Goal: Ask a question: Seek information or help from site administrators or community

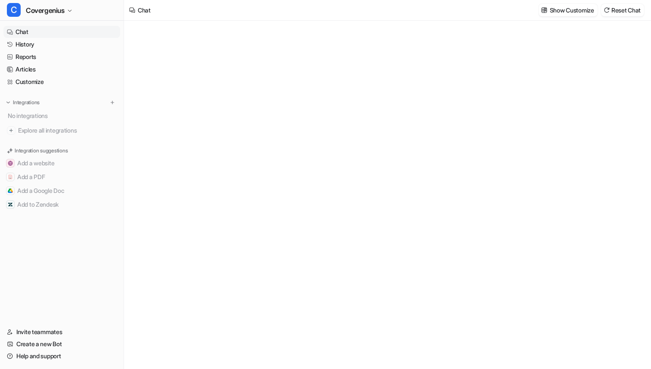
type textarea "**********"
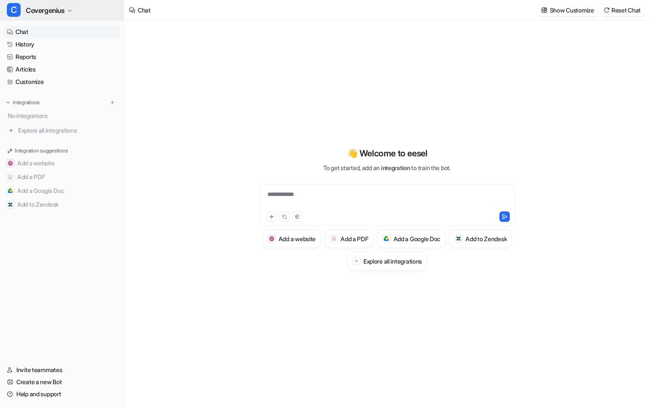
click at [45, 18] on button "C Covergenius" at bounding box center [62, 10] width 124 height 21
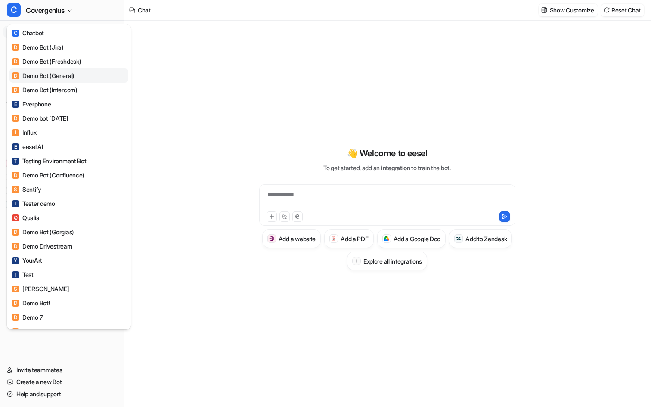
click at [59, 72] on div "D Demo Bot (General)" at bounding box center [43, 75] width 62 height 9
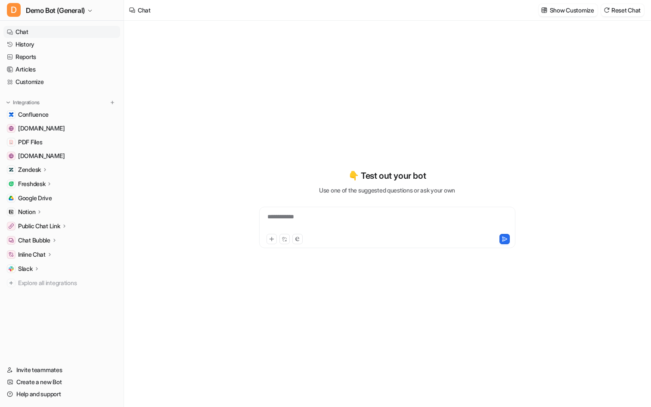
type textarea "**********"
click at [31, 171] on p "Zendesk" at bounding box center [29, 169] width 23 height 9
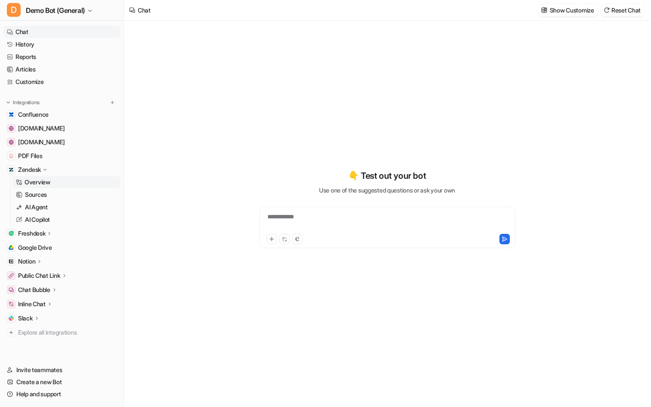
click at [31, 178] on p "Overview" at bounding box center [38, 182] width 26 height 9
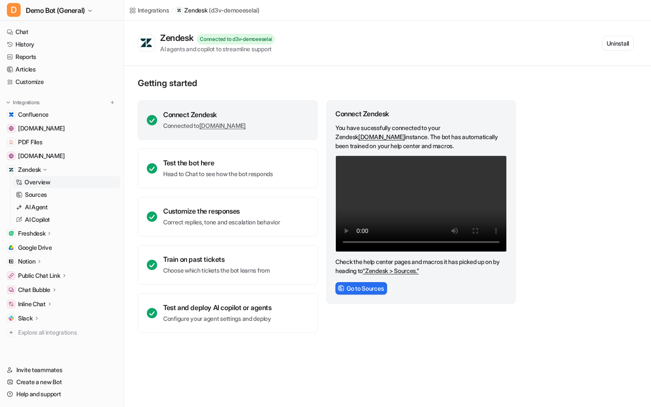
click at [282, 369] on div "Integrations / Zendesk ( d3v-demoeeselai ) Zendesk Connected to d3v-demoeeselai…" at bounding box center [325, 203] width 651 height 407
drag, startPoint x: 472, startPoint y: 128, endPoint x: 480, endPoint y: 139, distance: 13.6
click at [480, 139] on p "You have sucessfully connected to your Zendesk [DOMAIN_NAME] instance. The bot …" at bounding box center [420, 136] width 171 height 27
drag, startPoint x: 410, startPoint y: 137, endPoint x: 473, endPoint y: 126, distance: 63.8
click at [473, 126] on p "You have sucessfully connected to your Zendesk [DOMAIN_NAME] instance. The bot …" at bounding box center [420, 136] width 171 height 27
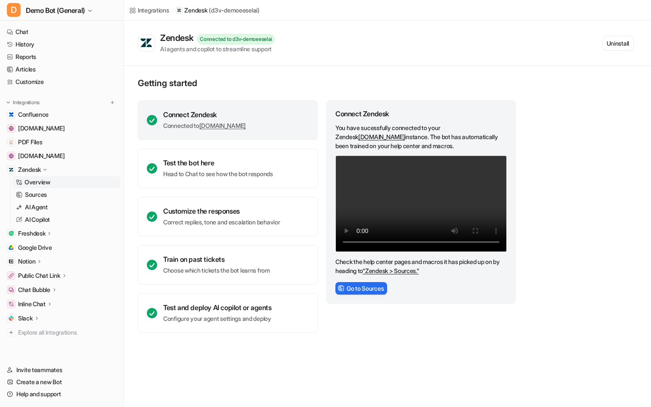
copy link "[DOMAIN_NAME]"
click at [397, 77] on div "Getting started Connect Zendesk Connected to [DOMAIN_NAME] Test the bot here He…" at bounding box center [387, 205] width 527 height 279
click at [49, 195] on link "Sources" at bounding box center [66, 195] width 108 height 12
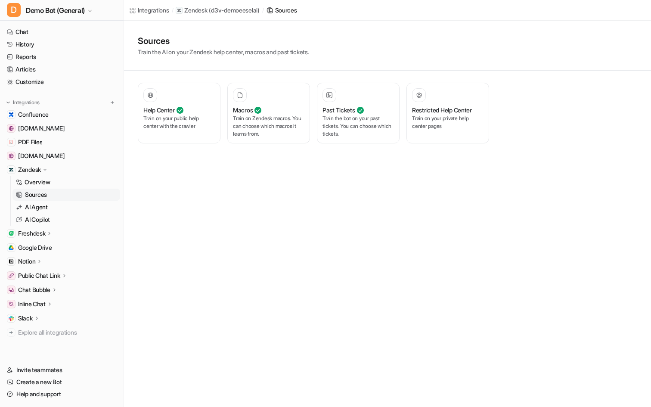
click at [306, 215] on div "Integrations / Zendesk ( d3v-demoeeselai ) / Sources Sources Train the AI on yo…" at bounding box center [325, 203] width 651 height 407
click at [375, 108] on div "Past Tickets" at bounding box center [357, 109] width 71 height 9
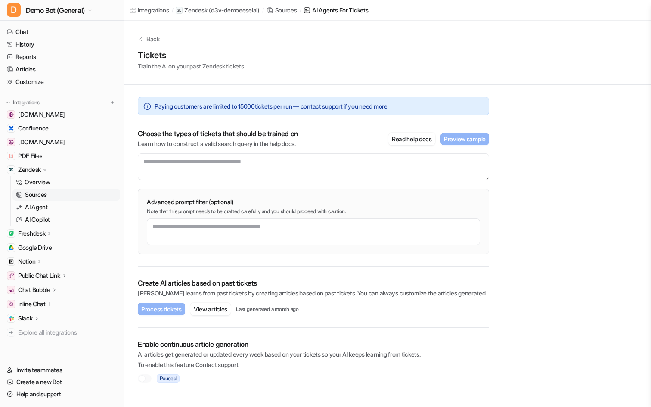
click at [558, 166] on div "Back Tickets Train the AI on your past Zendesk tickets Paying customers are lim…" at bounding box center [387, 208] width 527 height 375
click at [47, 205] on p "AI Agent" at bounding box center [36, 207] width 23 height 9
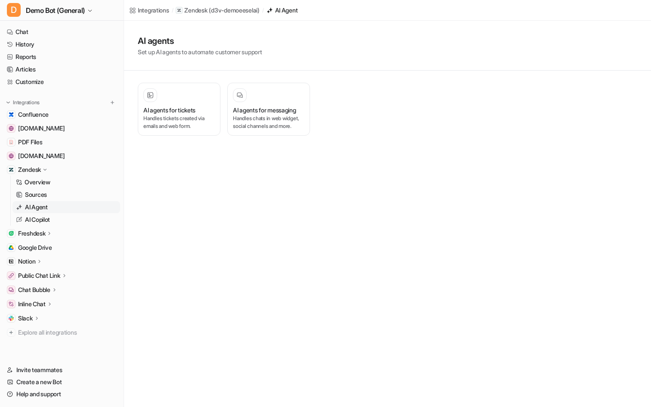
click at [406, 238] on div "Integrations / Zendesk ( d3v-demoeeselai ) / AI Agent AI agents Set up AI agent…" at bounding box center [325, 203] width 651 height 407
click at [239, 123] on h3 "AI agents for messaging" at bounding box center [264, 114] width 63 height 18
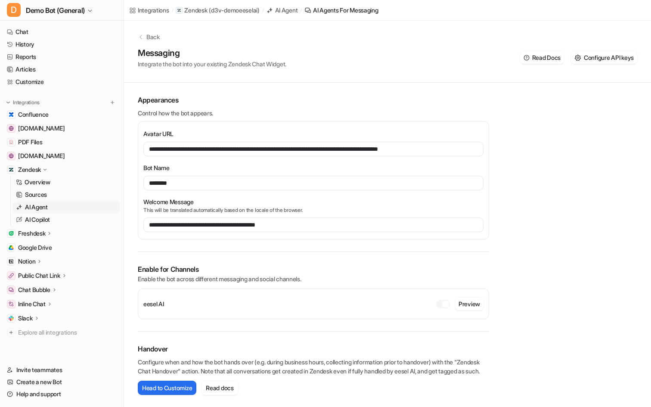
scroll to position [11, 0]
click at [144, 33] on div "Back Messaging Integrate the bot into your existing Zendesk Chat Widget. Read D…" at bounding box center [387, 51] width 527 height 64
click at [151, 32] on p "Back" at bounding box center [152, 36] width 13 height 9
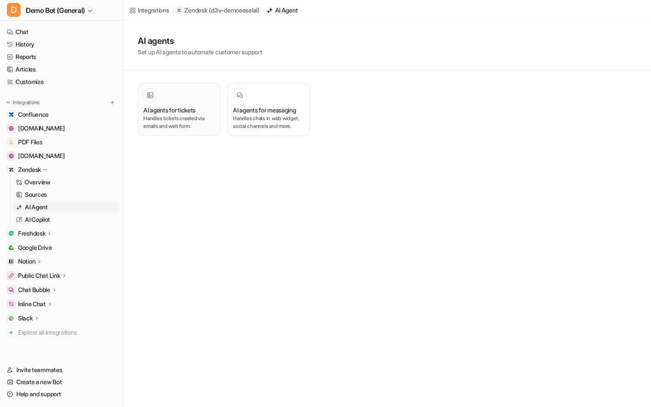
click at [208, 114] on div "AI agents for tickets" at bounding box center [178, 109] width 71 height 9
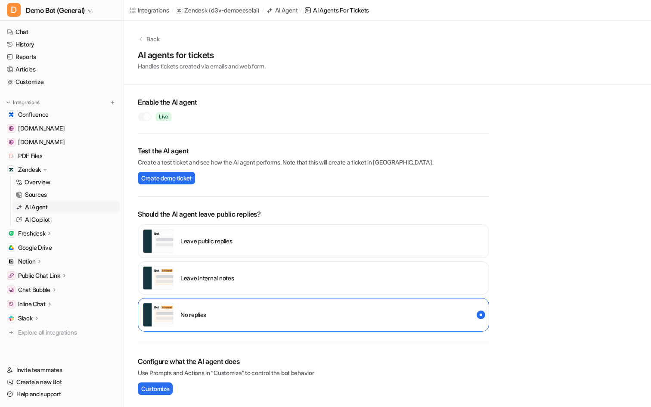
click at [561, 183] on div "Back AI agents for tickets Handles tickets created via emails and web form. Ena…" at bounding box center [387, 294] width 527 height 547
click at [142, 42] on div "Back" at bounding box center [387, 38] width 499 height 9
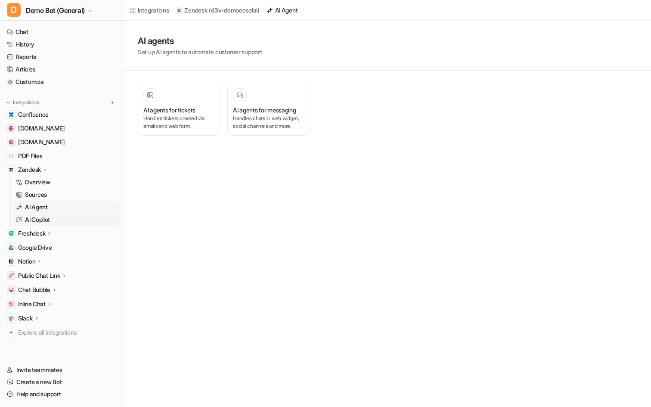
click at [50, 220] on p "AI Copilot" at bounding box center [37, 219] width 25 height 9
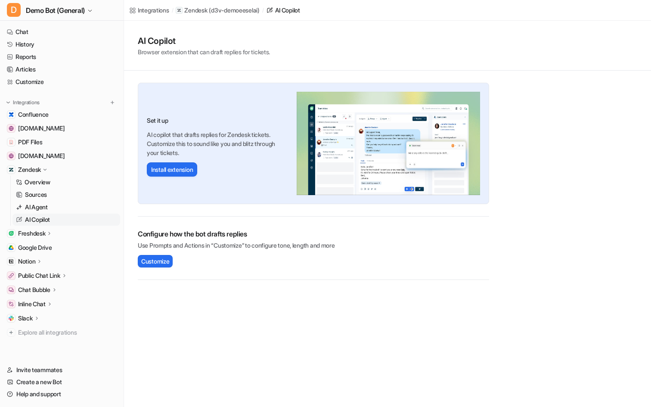
click at [466, 360] on div "Integrations / Zendesk ( d3v-demoeeselai ) / AI Copilot AI Copilot Browser exte…" at bounding box center [325, 203] width 651 height 407
click at [156, 260] on span "Customize" at bounding box center [155, 261] width 28 height 9
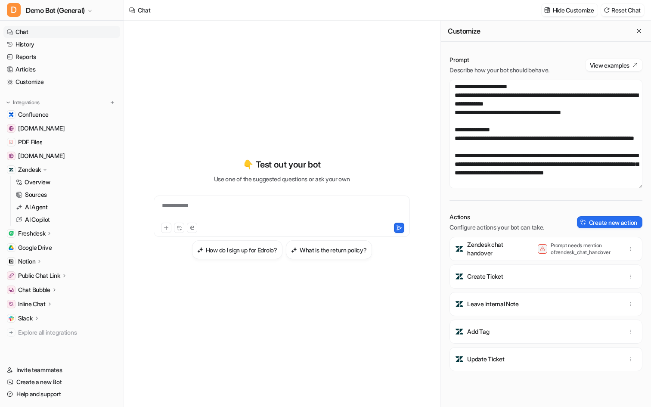
click at [387, 95] on div "**********" at bounding box center [282, 208] width 302 height 285
click at [60, 193] on link "Sources" at bounding box center [66, 195] width 108 height 12
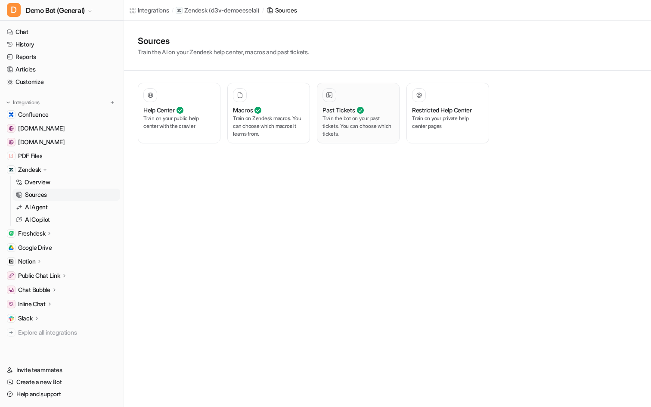
click at [383, 126] on p "Train the bot on your past tickets. You can choose which tickets." at bounding box center [357, 126] width 71 height 23
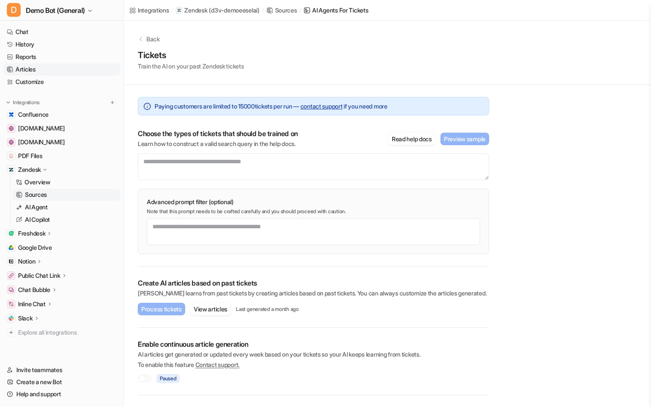
click at [36, 68] on link "Articles" at bounding box center [61, 69] width 117 height 12
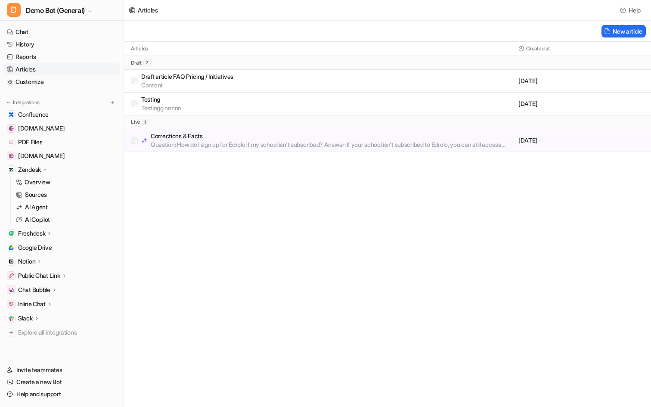
click at [441, 249] on div "Articles Help New article Articles Created at draft 2 Draft article FAQ Pricing…" at bounding box center [325, 203] width 651 height 407
click at [81, 79] on link "Customize" at bounding box center [61, 82] width 117 height 12
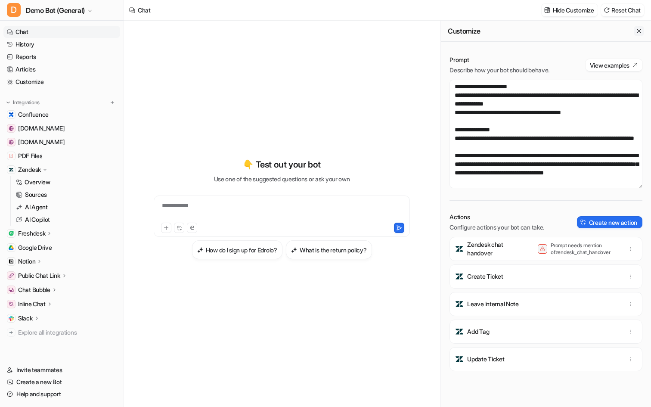
click at [636, 33] on icon "Close flyout" at bounding box center [639, 31] width 6 height 6
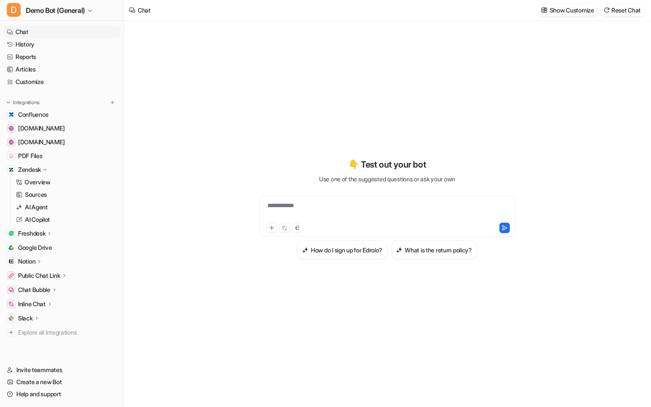
click at [441, 72] on div "**********" at bounding box center [387, 208] width 317 height 285
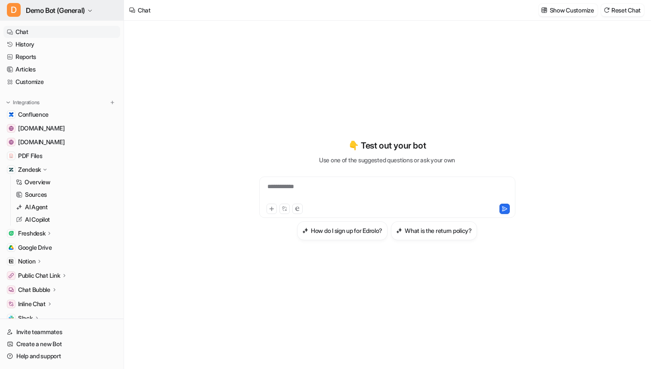
click at [62, 11] on span "Demo Bot (General)" at bounding box center [55, 10] width 59 height 12
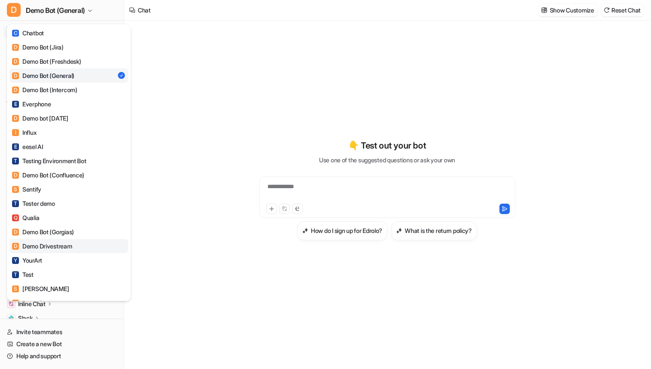
click at [65, 245] on div "D Demo Drivestream" at bounding box center [42, 246] width 60 height 9
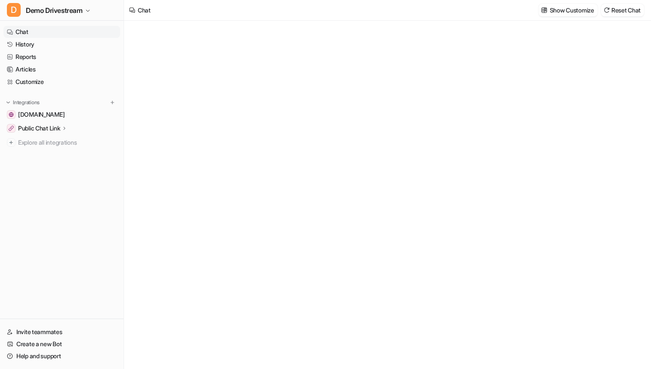
click at [27, 30] on link "Chat" at bounding box center [61, 32] width 117 height 12
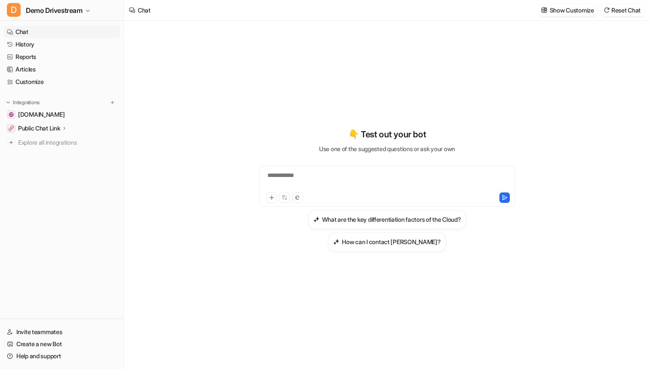
click at [358, 186] on div "**********" at bounding box center [387, 181] width 252 height 20
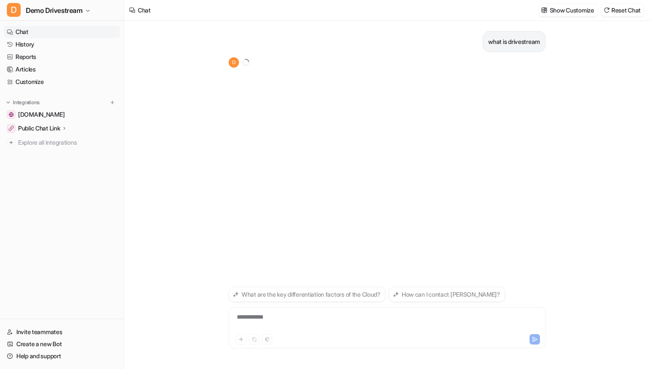
click at [434, 111] on div "what is drivestream D" at bounding box center [387, 152] width 317 height 263
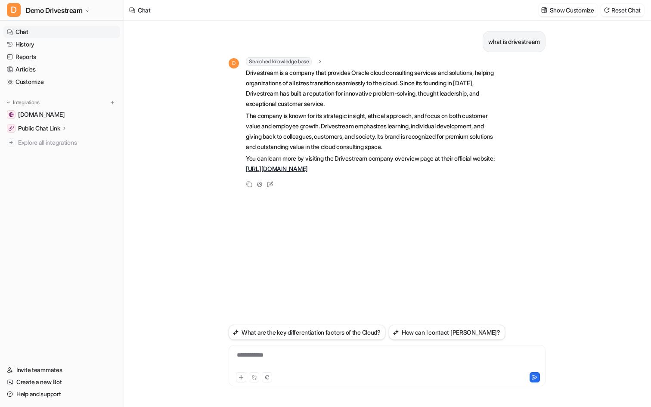
click at [567, 133] on div "**********" at bounding box center [387, 214] width 526 height 386
click at [273, 188] on icon at bounding box center [269, 184] width 11 height 11
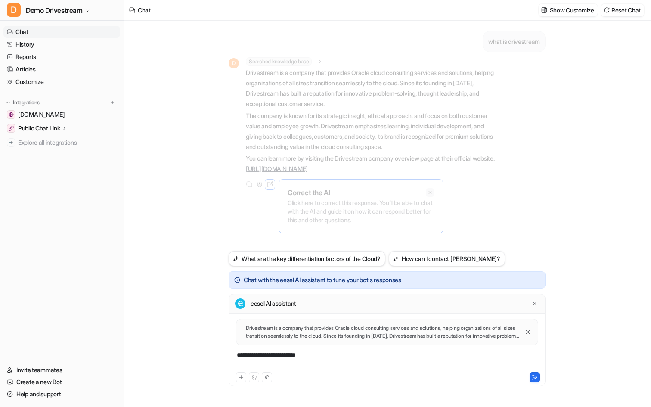
click at [429, 193] on icon at bounding box center [430, 192] width 6 height 6
click at [320, 351] on div "**********" at bounding box center [387, 360] width 313 height 20
click at [538, 303] on div at bounding box center [534, 303] width 9 height 9
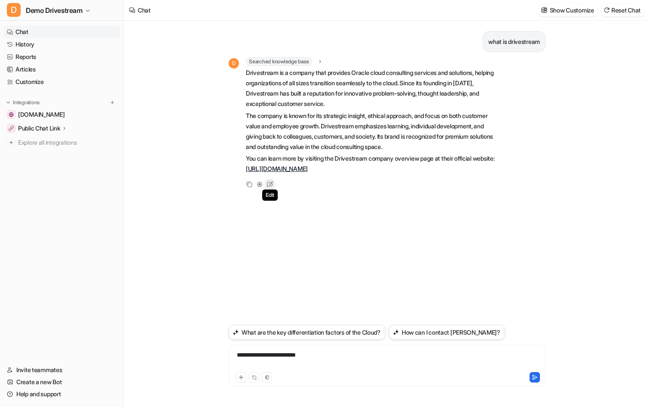
click at [267, 186] on icon at bounding box center [269, 184] width 11 height 11
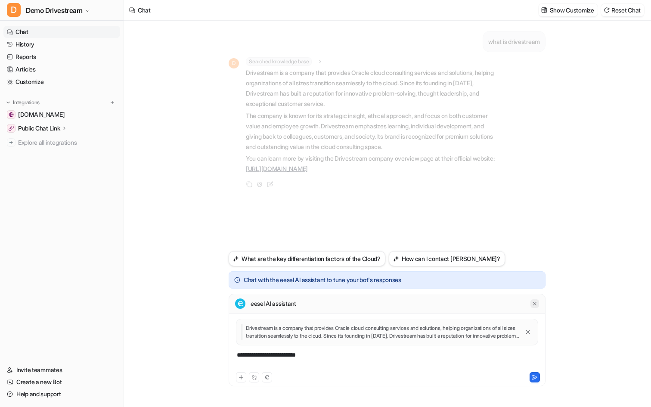
click at [538, 303] on div at bounding box center [534, 303] width 9 height 9
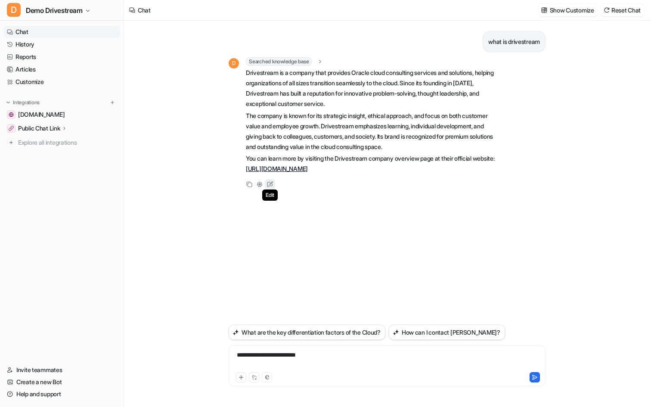
click at [265, 186] on icon at bounding box center [269, 184] width 11 height 11
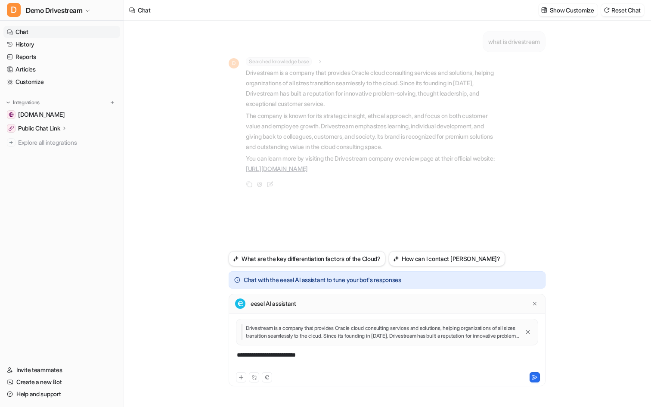
click at [414, 220] on div "what is drivestream D Searched knowledge base search_queries : "what is Drivest…" at bounding box center [387, 136] width 317 height 230
click at [320, 355] on div "**********" at bounding box center [387, 360] width 313 height 20
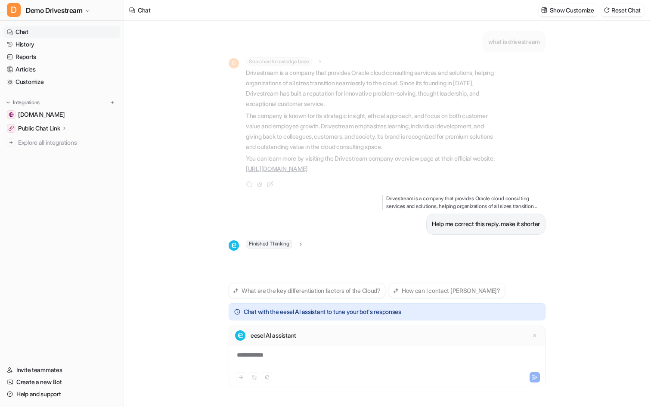
click at [568, 239] on div "what is drivestream D Searched knowledge base search_queries : "what is Drivest…" at bounding box center [387, 214] width 526 height 386
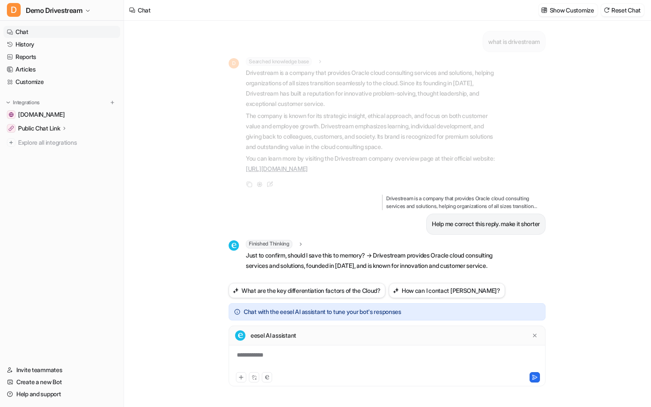
scroll to position [10, 0]
click at [318, 357] on div "**********" at bounding box center [387, 360] width 313 height 20
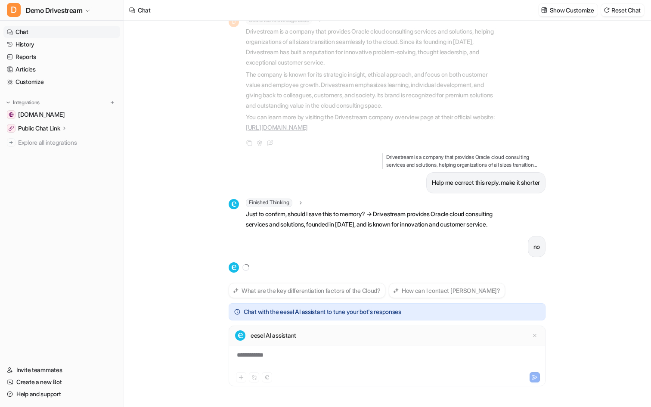
click at [562, 172] on div "**********" at bounding box center [387, 214] width 526 height 386
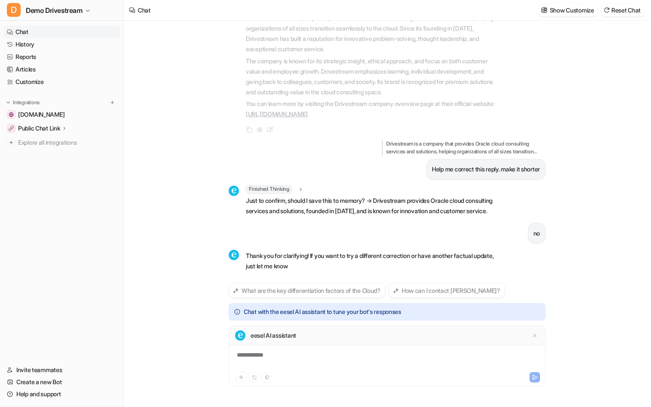
scroll to position [65, 0]
